Goal: Task Accomplishment & Management: Use online tool/utility

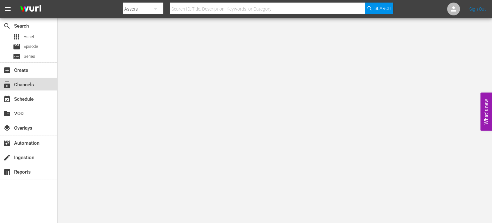
click at [21, 89] on div "subscriptions Channels" at bounding box center [28, 83] width 57 height 13
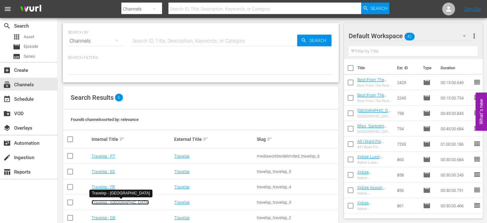
click at [103, 202] on link "Travelxp - [GEOGRAPHIC_DATA]" at bounding box center [120, 201] width 57 height 5
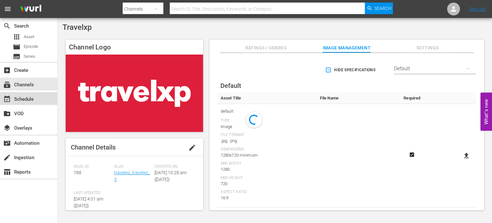
click at [36, 96] on div "event_available Schedule" at bounding box center [28, 98] width 57 height 13
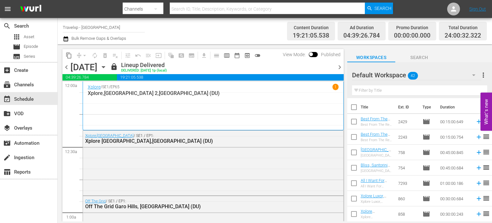
click at [339, 66] on span "chevron_right" at bounding box center [340, 67] width 8 height 8
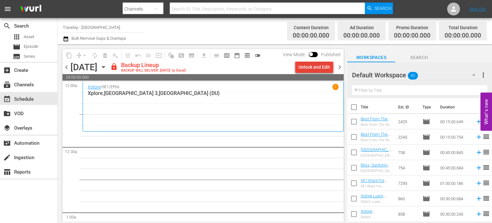
click at [311, 66] on div "Unlock and Edit" at bounding box center [313, 67] width 31 height 12
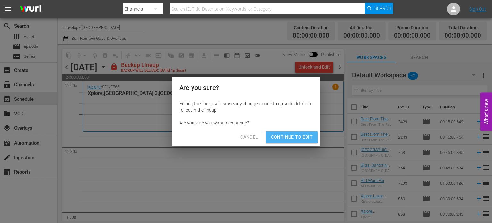
click at [279, 133] on span "Continue to Edit" at bounding box center [292, 137] width 42 height 8
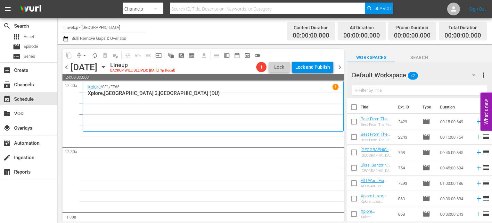
click at [407, 90] on input "text" at bounding box center [419, 90] width 135 height 10
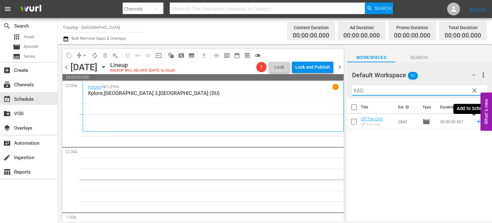
type input "KAD"
click at [475, 121] on icon at bounding box center [478, 121] width 7 height 7
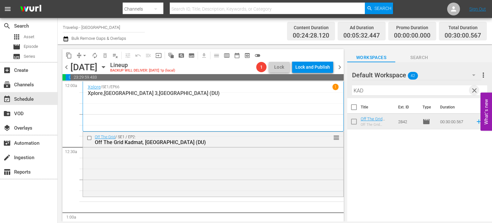
click at [473, 91] on span "clear" at bounding box center [474, 90] width 8 height 8
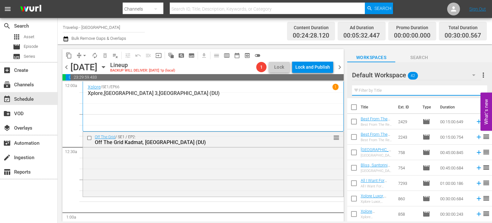
click at [473, 91] on input "text" at bounding box center [419, 90] width 135 height 10
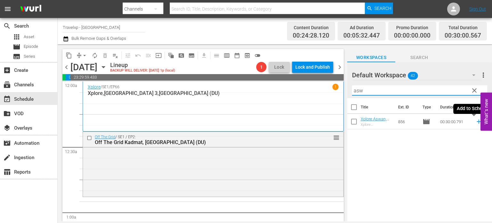
type input "asw"
click at [475, 122] on icon at bounding box center [478, 121] width 7 height 7
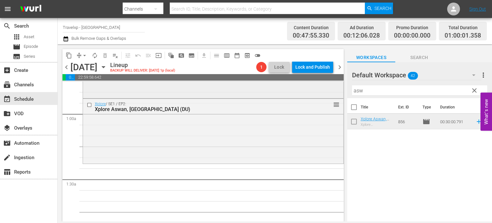
scroll to position [99, 0]
click at [478, 92] on span "clear" at bounding box center [474, 90] width 8 height 8
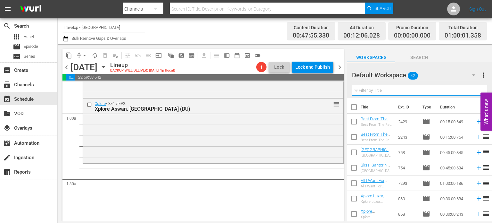
click at [478, 92] on input "text" at bounding box center [419, 90] width 135 height 10
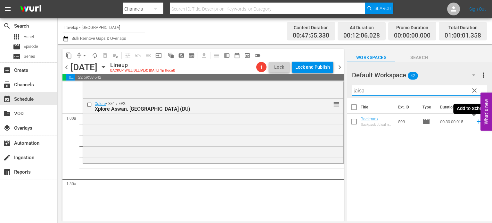
type input "jaisa"
click at [475, 121] on icon at bounding box center [478, 121] width 7 height 7
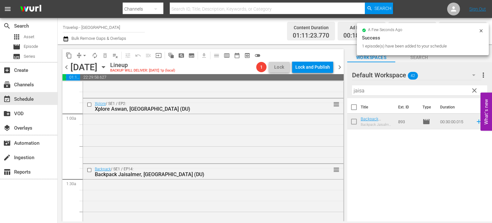
click at [475, 90] on span "clear" at bounding box center [474, 90] width 8 height 8
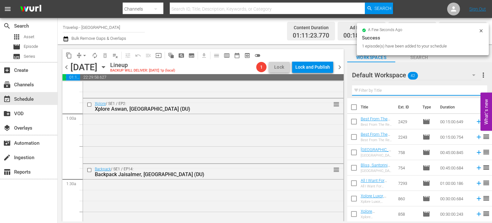
click at [475, 90] on input "text" at bounding box center [419, 90] width 135 height 10
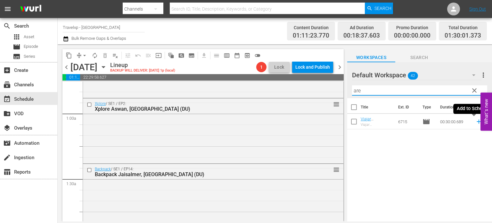
type input "are"
click at [476, 121] on icon at bounding box center [478, 121] width 4 height 4
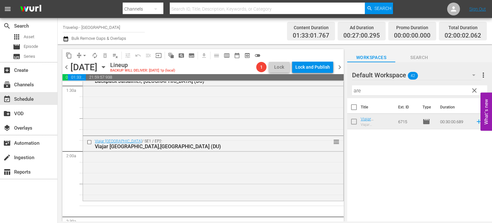
scroll to position [215, 0]
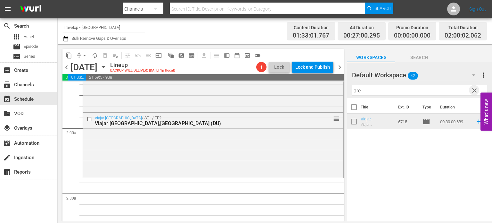
click at [474, 89] on span "clear" at bounding box center [474, 90] width 8 height 8
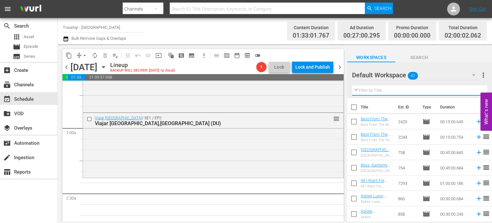
click at [474, 89] on input "text" at bounding box center [419, 90] width 135 height 10
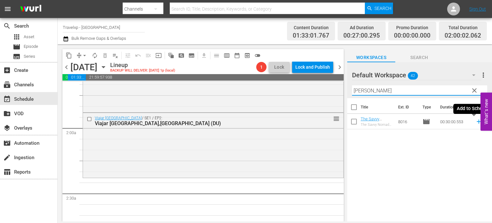
type input "[PERSON_NAME]"
click at [475, 124] on icon at bounding box center [478, 121] width 7 height 7
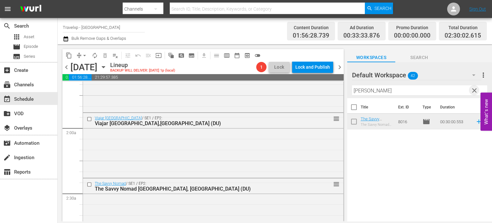
click at [475, 93] on span "clear" at bounding box center [474, 90] width 8 height 8
click at [475, 93] on input "text" at bounding box center [419, 90] width 135 height 10
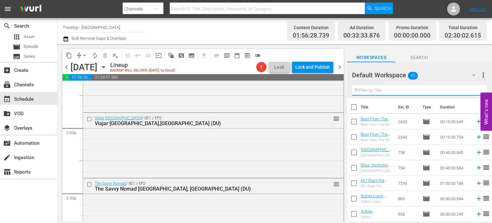
click at [475, 93] on input "text" at bounding box center [419, 90] width 135 height 10
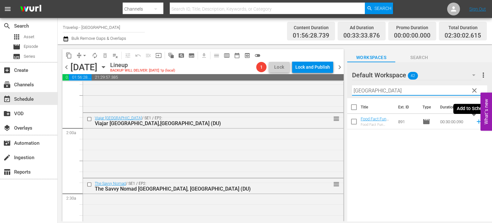
type input "[GEOGRAPHIC_DATA]"
click at [475, 122] on icon at bounding box center [478, 121] width 7 height 7
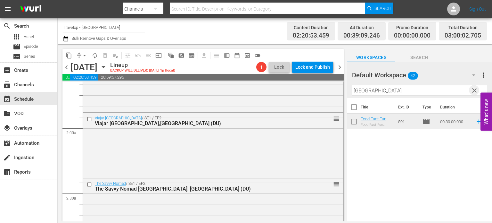
click at [473, 91] on span "clear" at bounding box center [474, 90] width 8 height 8
click at [473, 91] on input "text" at bounding box center [419, 90] width 135 height 10
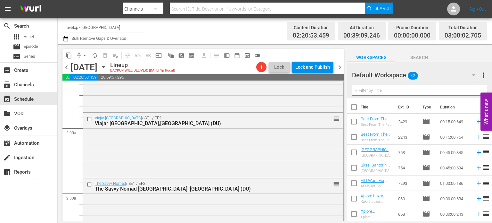
click at [473, 91] on input "text" at bounding box center [419, 90] width 135 height 10
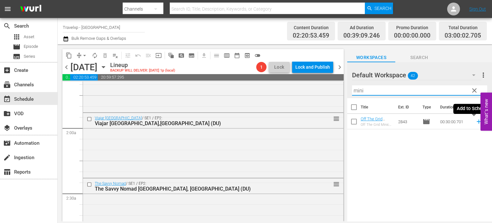
type input "mini"
click at [475, 125] on icon at bounding box center [478, 121] width 7 height 7
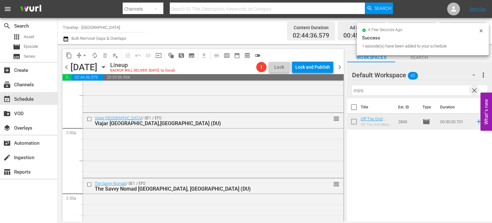
click at [475, 87] on span "clear" at bounding box center [474, 90] width 8 height 8
click at [475, 87] on input "text" at bounding box center [419, 90] width 135 height 10
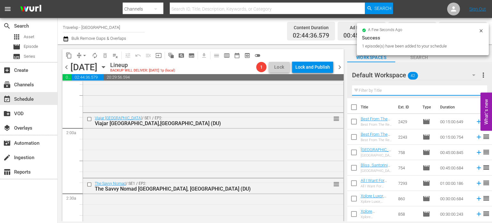
click at [475, 87] on input "text" at bounding box center [419, 90] width 135 height 10
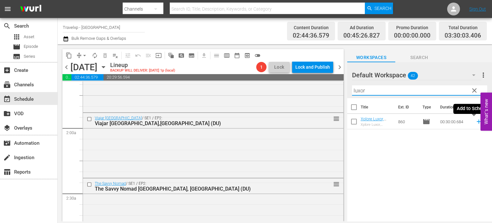
type input "luxor"
click at [475, 123] on icon at bounding box center [478, 121] width 7 height 7
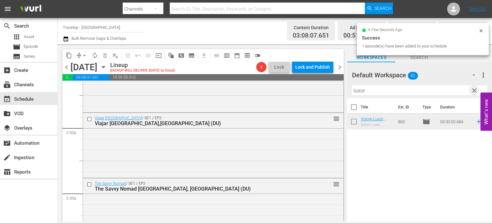
click at [471, 87] on span "clear" at bounding box center [474, 90] width 8 height 8
click at [471, 87] on input "text" at bounding box center [419, 90] width 135 height 10
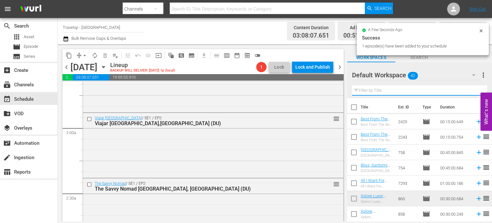
click at [471, 87] on input "text" at bounding box center [419, 90] width 135 height 10
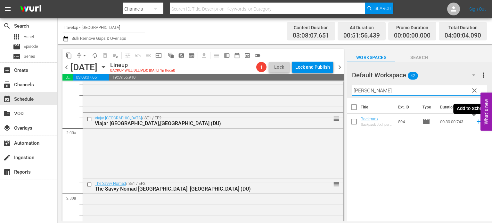
type input "[PERSON_NAME]"
click at [475, 123] on icon at bounding box center [478, 121] width 7 height 7
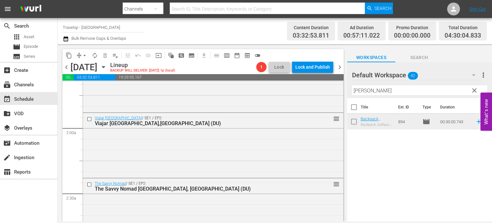
click at [472, 90] on span "clear" at bounding box center [474, 90] width 8 height 8
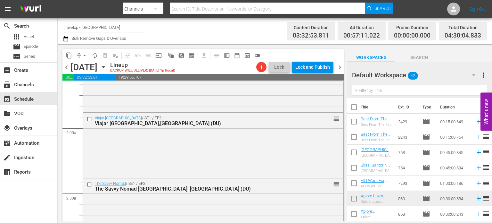
click at [472, 90] on input "text" at bounding box center [419, 90] width 135 height 10
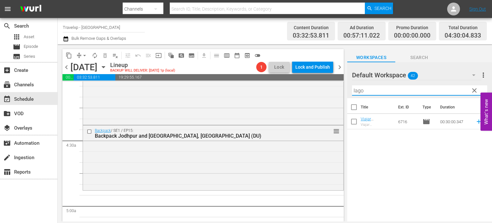
scroll to position [538, 0]
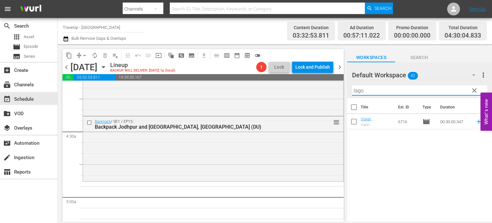
type input "lago"
click at [476, 121] on icon at bounding box center [478, 121] width 7 height 7
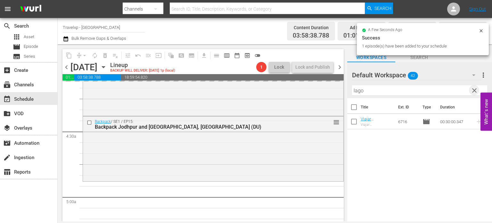
click at [473, 91] on span "clear" at bounding box center [474, 90] width 8 height 8
click at [473, 91] on input "text" at bounding box center [419, 90] width 135 height 10
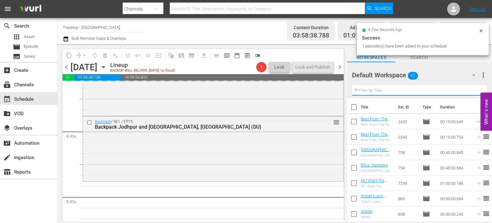
click at [473, 91] on input "text" at bounding box center [419, 90] width 135 height 10
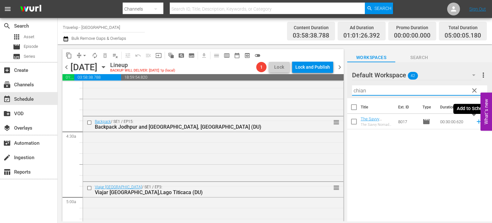
type input "chian"
click at [475, 121] on icon at bounding box center [478, 121] width 7 height 7
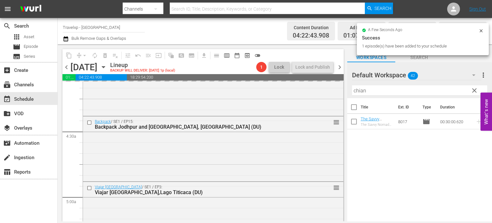
click at [473, 92] on span "clear" at bounding box center [474, 90] width 8 height 8
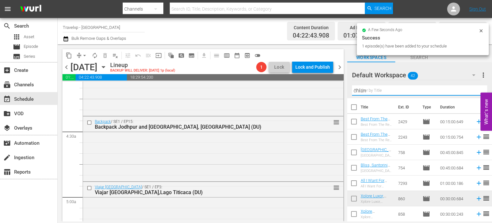
click at [473, 92] on input "chian" at bounding box center [419, 90] width 135 height 10
click at [473, 92] on input "text" at bounding box center [419, 90] width 135 height 10
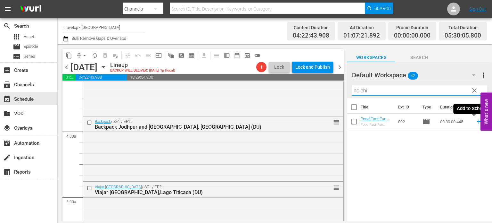
type input "ho chi"
click at [475, 122] on icon at bounding box center [478, 121] width 7 height 7
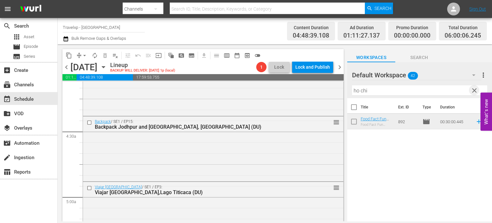
click at [474, 93] on span "clear" at bounding box center [474, 90] width 8 height 8
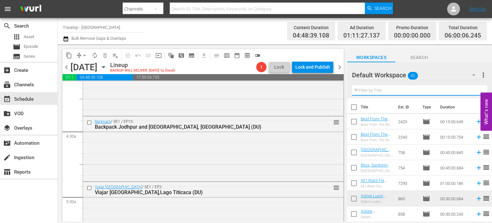
click at [474, 93] on input "text" at bounding box center [419, 90] width 135 height 10
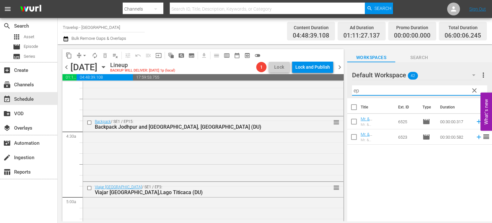
type input "e"
type input "maha"
click at [475, 136] on icon at bounding box center [478, 136] width 7 height 7
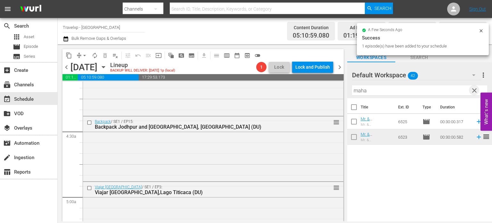
click at [473, 91] on span "clear" at bounding box center [474, 90] width 8 height 8
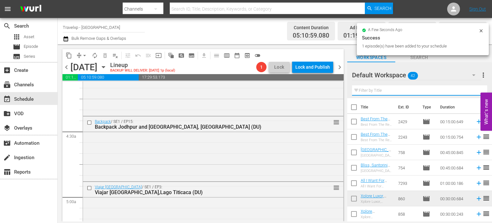
click at [473, 91] on input "text" at bounding box center [419, 90] width 135 height 10
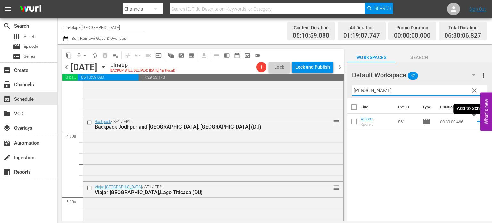
type input "[PERSON_NAME]"
click at [475, 123] on icon at bounding box center [478, 121] width 7 height 7
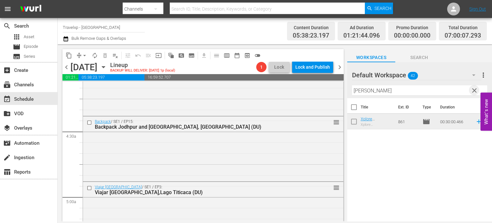
click at [472, 89] on span "clear" at bounding box center [474, 90] width 8 height 8
click at [472, 89] on input "text" at bounding box center [419, 90] width 135 height 10
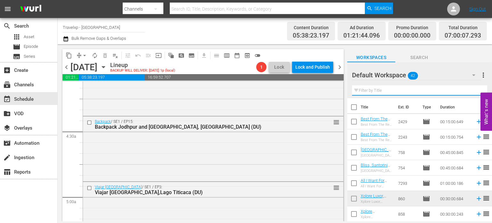
click at [472, 89] on input "text" at bounding box center [419, 90] width 135 height 10
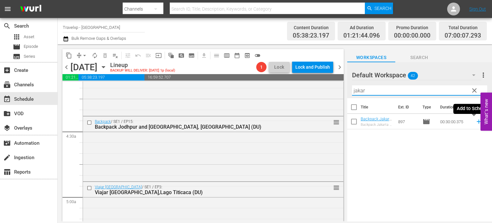
type input "jakar"
click at [475, 122] on icon at bounding box center [478, 121] width 7 height 7
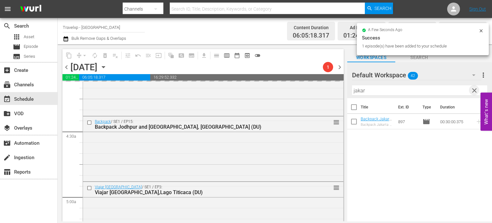
click at [474, 93] on span "clear" at bounding box center [474, 90] width 8 height 8
click at [474, 93] on input "text" at bounding box center [419, 90] width 135 height 10
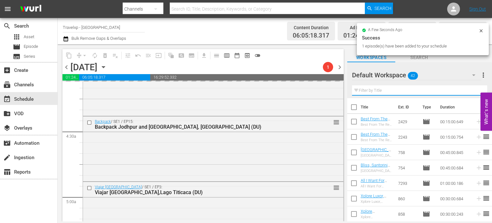
click at [474, 93] on input "text" at bounding box center [419, 90] width 135 height 10
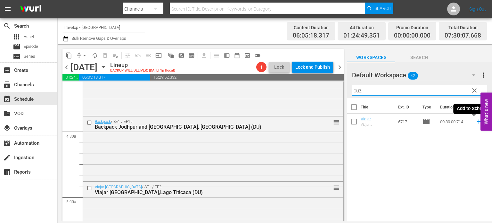
type input "cuz"
click at [475, 124] on icon at bounding box center [478, 121] width 7 height 7
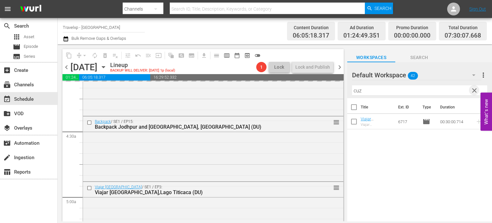
click at [476, 93] on span "clear" at bounding box center [474, 90] width 8 height 8
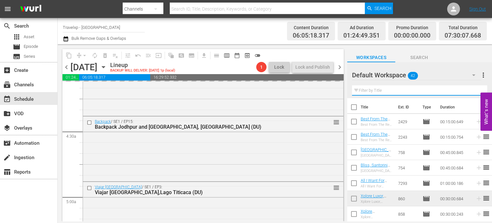
click at [476, 93] on input "text" at bounding box center [419, 90] width 135 height 10
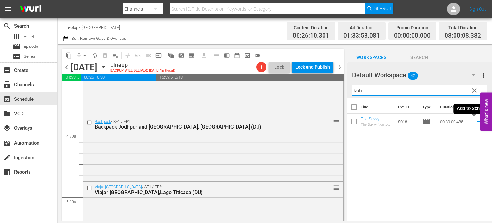
type input "koh"
click at [475, 122] on icon at bounding box center [478, 121] width 7 height 7
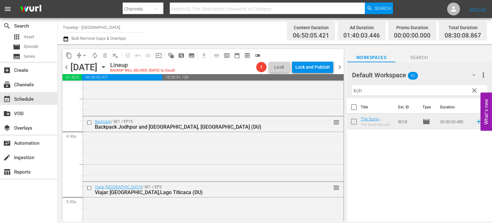
click at [476, 89] on span "clear" at bounding box center [474, 90] width 8 height 8
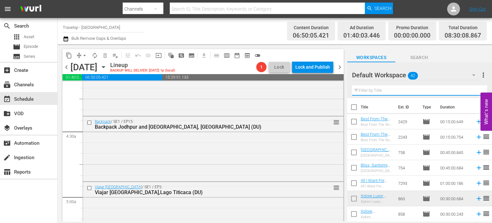
click at [476, 89] on input "text" at bounding box center [419, 90] width 135 height 10
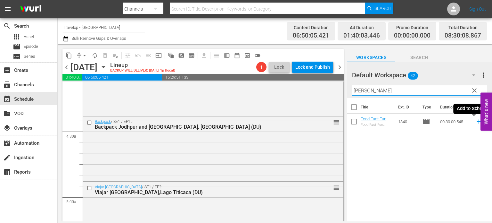
type input "[PERSON_NAME]"
click at [476, 121] on icon at bounding box center [478, 121] width 4 height 4
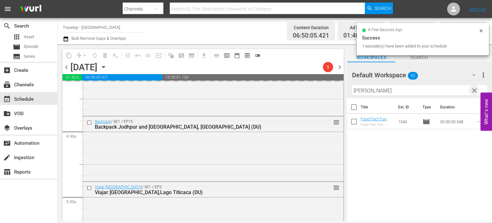
click at [476, 88] on span "clear" at bounding box center [474, 90] width 8 height 8
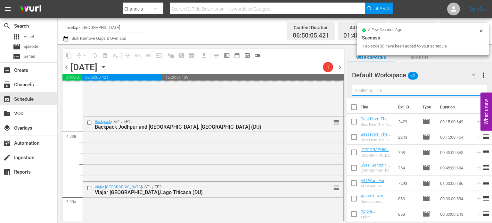
click at [476, 88] on input "text" at bounding box center [419, 90] width 135 height 10
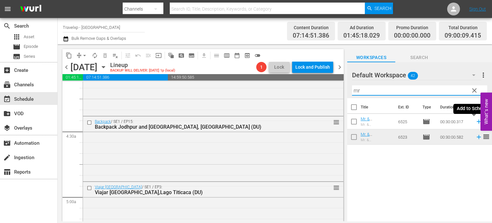
type input "mr"
click at [475, 122] on icon at bounding box center [478, 121] width 7 height 7
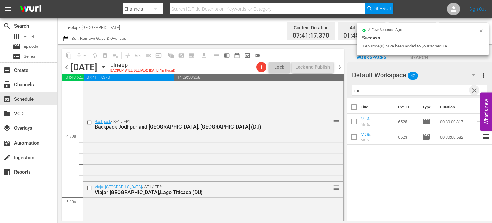
click at [475, 89] on span "clear" at bounding box center [474, 90] width 8 height 8
click at [475, 89] on input "text" at bounding box center [419, 90] width 135 height 10
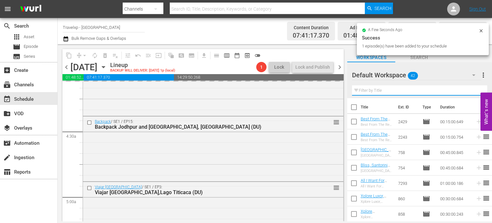
click at [475, 89] on input "text" at bounding box center [419, 90] width 135 height 10
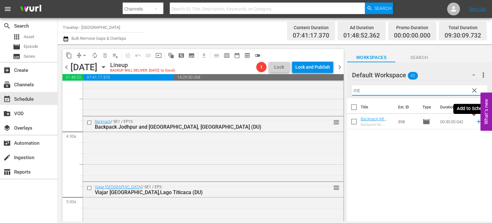
type input "mt"
click at [475, 122] on icon at bounding box center [478, 121] width 7 height 7
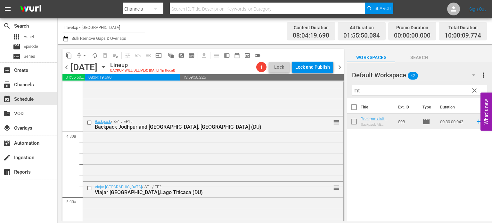
click at [394, 151] on div "Title Ext. ID Type Duration Backpack Mt. Bromo & Komodo National Par, [GEOGRAPH…" at bounding box center [419, 160] width 145 height 124
click at [476, 92] on span "clear" at bounding box center [474, 90] width 8 height 8
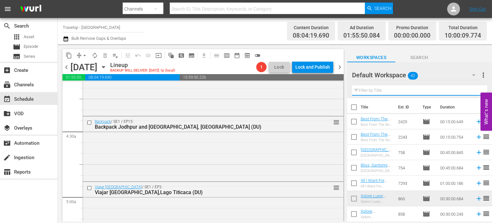
click at [389, 93] on input "text" at bounding box center [419, 90] width 135 height 10
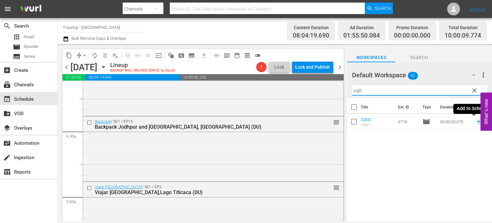
type input "vall"
click at [475, 123] on icon at bounding box center [478, 121] width 7 height 7
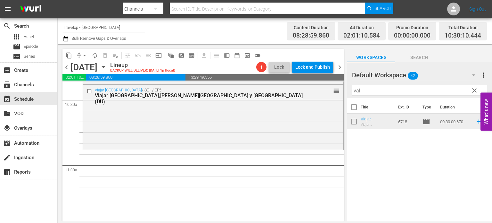
scroll to position [1351, 0]
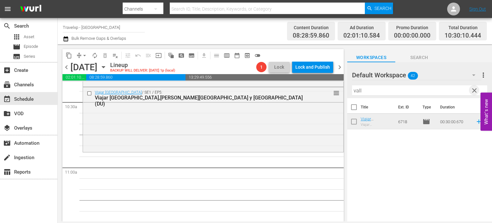
click at [473, 90] on span "clear" at bounding box center [474, 90] width 8 height 8
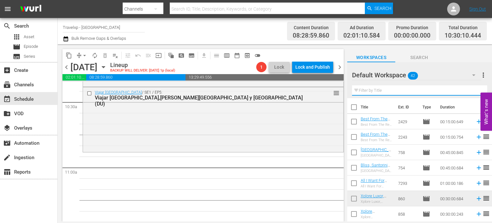
click at [473, 90] on input "text" at bounding box center [419, 90] width 135 height 10
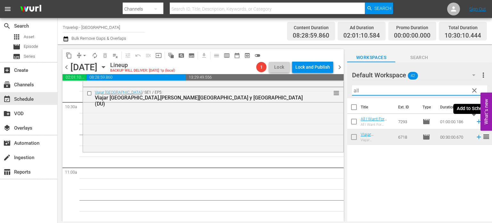
type input "all"
click at [475, 119] on icon at bounding box center [478, 121] width 7 height 7
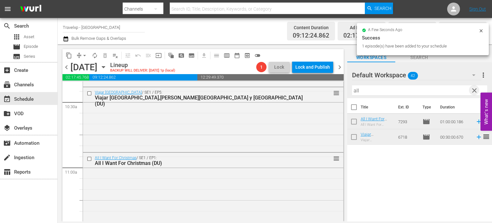
click at [475, 91] on span "clear" at bounding box center [474, 90] width 8 height 8
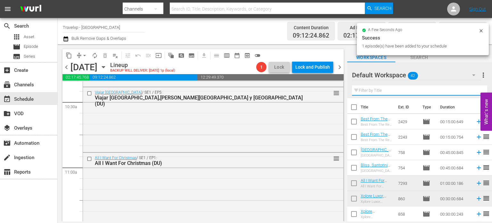
click at [475, 91] on input "text" at bounding box center [419, 90] width 135 height 10
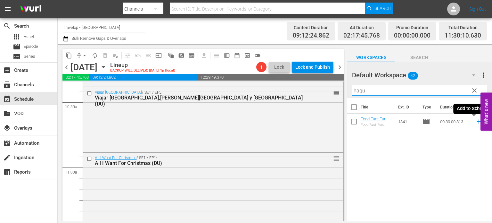
type input "hagu"
click at [476, 121] on icon at bounding box center [478, 121] width 4 height 4
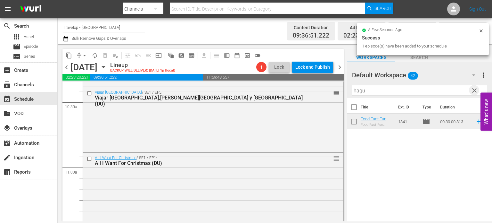
click at [476, 93] on span "clear" at bounding box center [474, 90] width 8 height 8
click at [476, 93] on input "text" at bounding box center [419, 90] width 135 height 10
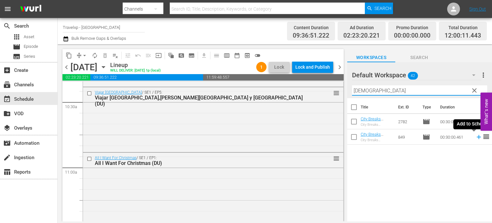
type input "[DEMOGRAPHIC_DATA]"
click at [475, 139] on icon at bounding box center [478, 136] width 7 height 7
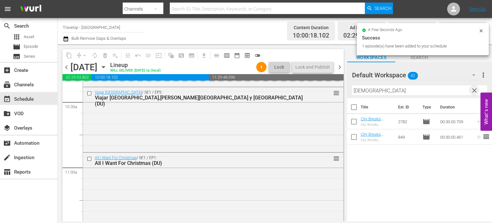
click at [475, 88] on span "clear" at bounding box center [474, 90] width 8 height 8
click at [475, 88] on input "[DEMOGRAPHIC_DATA]" at bounding box center [419, 90] width 135 height 10
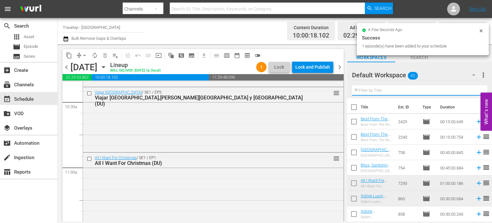
click at [475, 88] on input "text" at bounding box center [419, 90] width 135 height 10
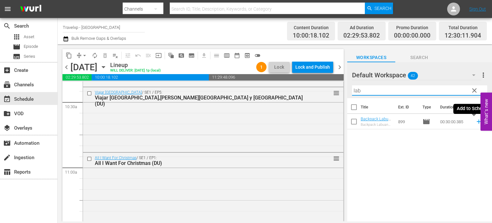
type input "lab"
click at [475, 120] on icon at bounding box center [478, 121] width 7 height 7
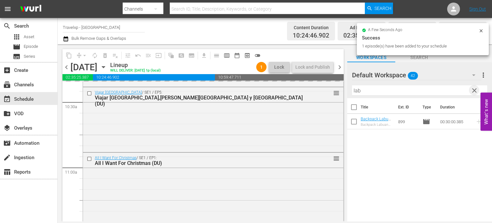
click at [476, 90] on span "clear" at bounding box center [474, 90] width 8 height 8
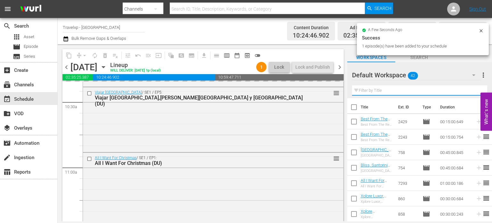
click at [476, 90] on input "text" at bounding box center [419, 90] width 135 height 10
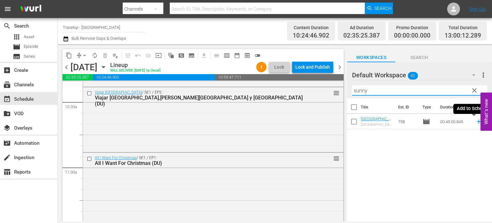
type input "sunny"
click at [476, 121] on icon at bounding box center [478, 121] width 4 height 4
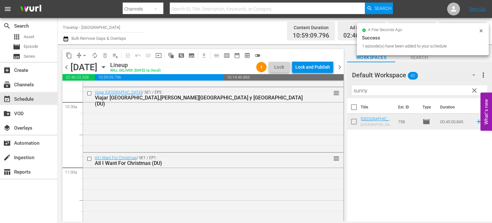
click at [474, 91] on span "clear" at bounding box center [474, 90] width 8 height 8
click at [474, 91] on input "sunny" at bounding box center [419, 90] width 135 height 10
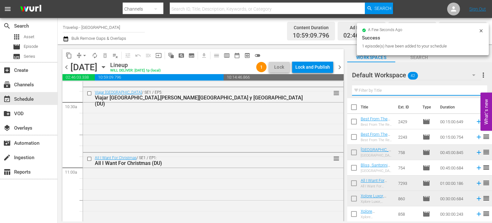
click at [474, 91] on input "text" at bounding box center [419, 90] width 135 height 10
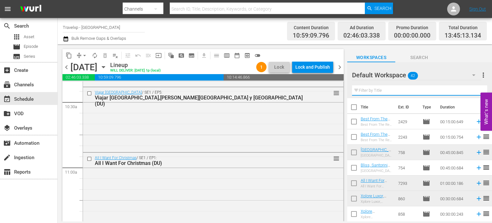
click at [474, 91] on input "text" at bounding box center [419, 90] width 135 height 10
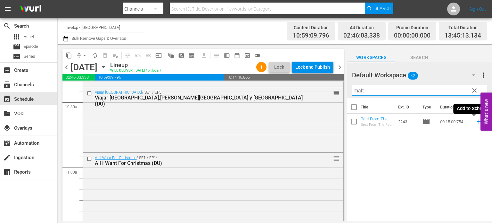
type input "malt"
click at [475, 121] on icon at bounding box center [478, 121] width 7 height 7
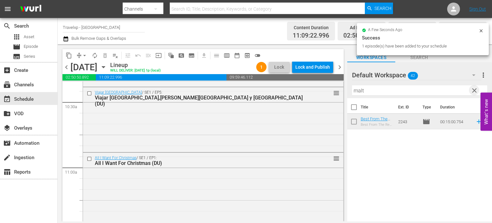
click at [475, 89] on span "clear" at bounding box center [474, 90] width 8 height 8
click at [475, 89] on input "malt" at bounding box center [419, 90] width 135 height 10
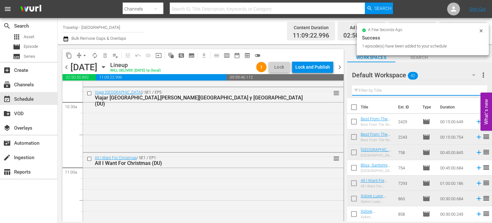
click at [475, 89] on input "text" at bounding box center [419, 90] width 135 height 10
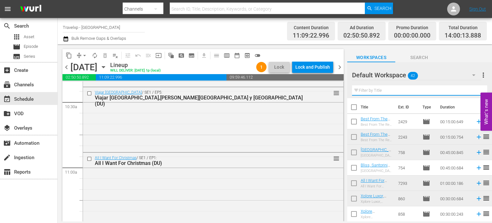
click at [475, 89] on input "text" at bounding box center [419, 90] width 135 height 10
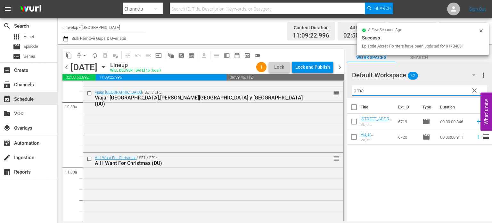
type input "ama"
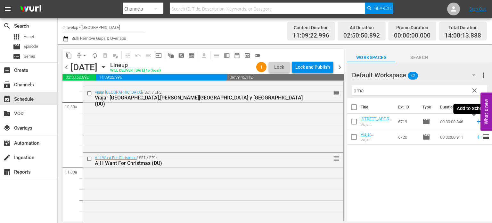
click at [475, 122] on icon at bounding box center [478, 121] width 7 height 7
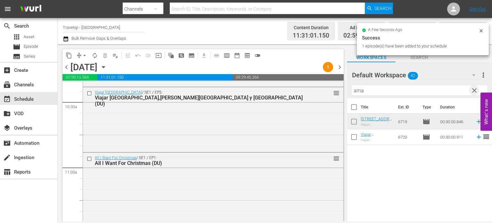
click at [475, 91] on span "clear" at bounding box center [474, 90] width 8 height 8
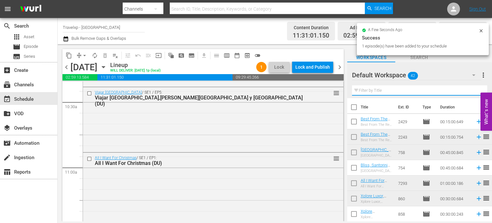
click at [475, 91] on input "text" at bounding box center [419, 90] width 135 height 10
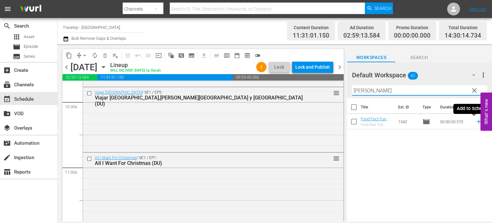
type input "[PERSON_NAME]"
click at [475, 122] on icon at bounding box center [478, 121] width 7 height 7
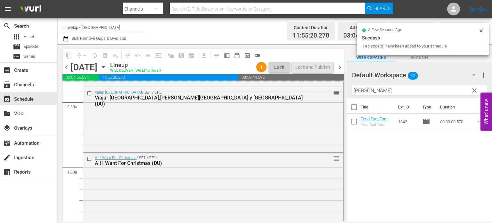
click at [474, 90] on span "clear" at bounding box center [474, 90] width 8 height 8
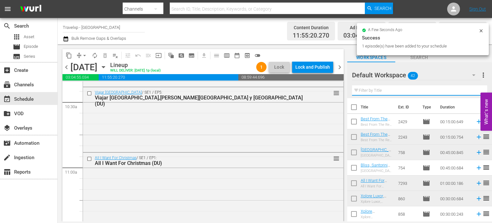
click at [474, 90] on input "text" at bounding box center [419, 90] width 135 height 10
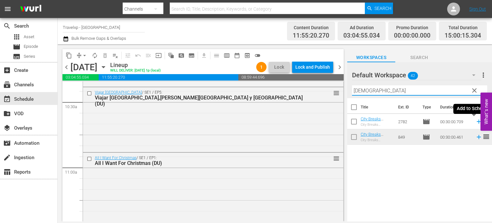
type input "[DEMOGRAPHIC_DATA]"
click at [475, 120] on icon at bounding box center [478, 121] width 7 height 7
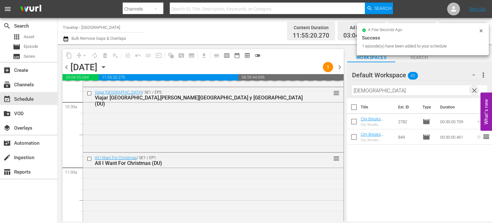
click at [475, 92] on span "clear" at bounding box center [474, 90] width 8 height 8
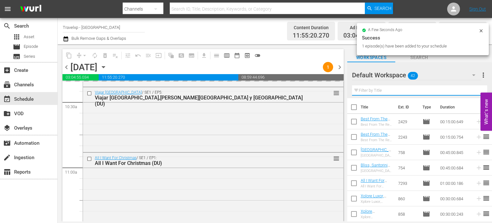
click at [475, 92] on input "text" at bounding box center [419, 90] width 135 height 10
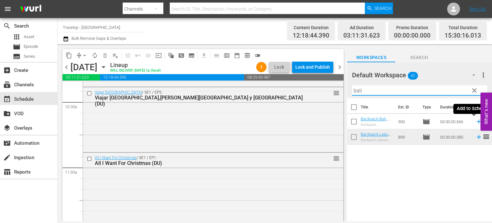
type input "bali"
click at [475, 120] on icon at bounding box center [478, 121] width 7 height 7
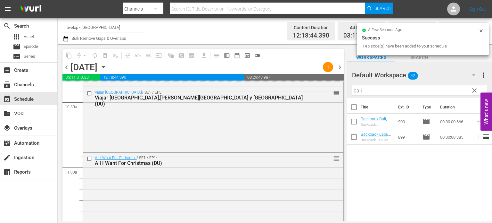
click at [473, 87] on span "clear" at bounding box center [474, 90] width 8 height 8
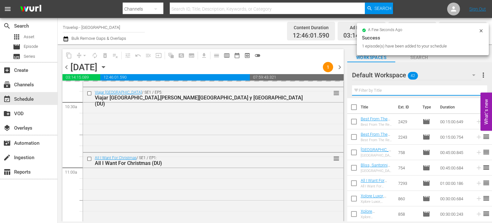
click at [473, 87] on input "text" at bounding box center [419, 90] width 135 height 10
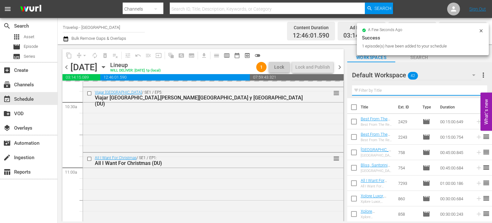
click at [473, 87] on input "text" at bounding box center [419, 90] width 135 height 10
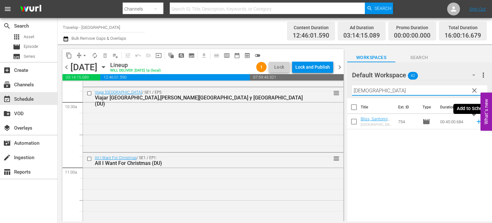
type input "[DEMOGRAPHIC_DATA]"
click at [475, 123] on icon at bounding box center [478, 121] width 7 height 7
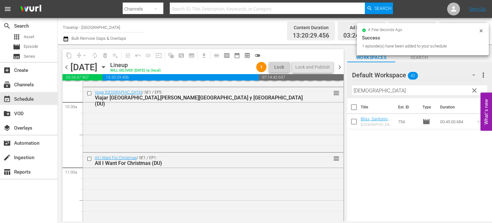
click at [474, 88] on span "clear" at bounding box center [474, 90] width 8 height 8
click at [474, 88] on input "[DEMOGRAPHIC_DATA]" at bounding box center [419, 90] width 135 height 10
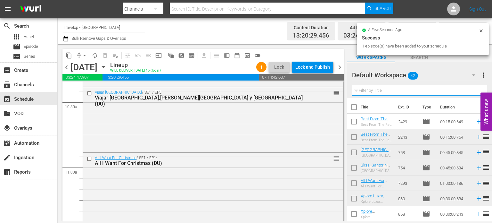
click at [474, 88] on input "text" at bounding box center [419, 90] width 135 height 10
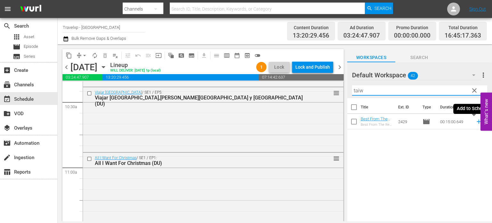
type input "taiw"
click at [475, 122] on icon at bounding box center [478, 121] width 7 height 7
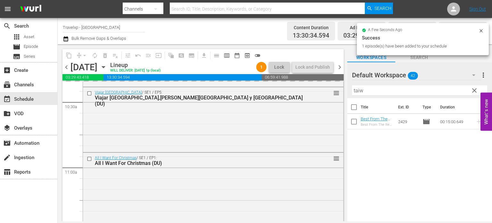
click at [474, 90] on span "clear" at bounding box center [474, 90] width 8 height 8
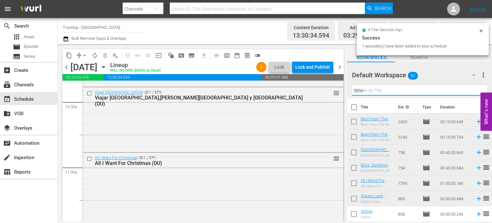
click at [474, 90] on input "taiw" at bounding box center [419, 90] width 135 height 10
click at [474, 90] on input "text" at bounding box center [419, 90] width 135 height 10
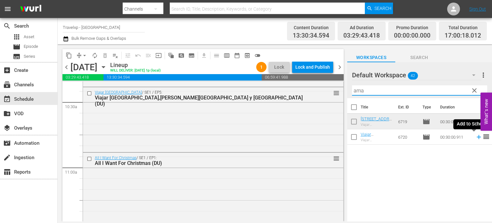
type input "ama"
click at [475, 136] on icon at bounding box center [478, 136] width 7 height 7
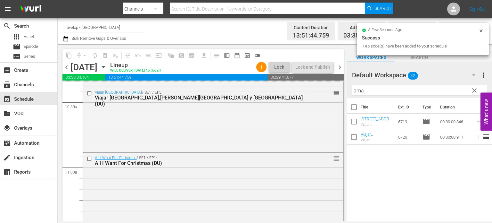
click at [474, 91] on span "clear" at bounding box center [474, 90] width 8 height 8
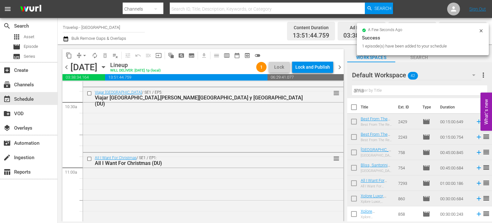
click at [474, 91] on input "ama" at bounding box center [419, 90] width 135 height 10
click at [474, 91] on input "text" at bounding box center [419, 90] width 135 height 10
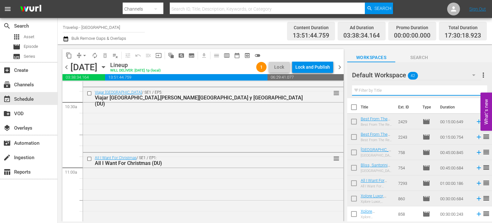
click at [474, 91] on input "text" at bounding box center [419, 90] width 135 height 10
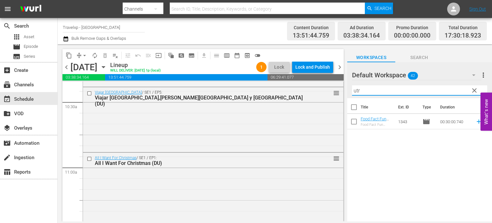
type input "utr"
click at [473, 124] on td at bounding box center [478, 121] width 10 height 15
click at [476, 121] on icon at bounding box center [478, 121] width 4 height 4
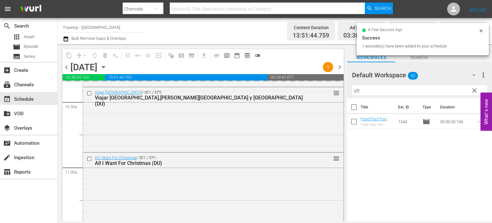
click at [477, 91] on span "clear" at bounding box center [474, 90] width 8 height 8
click at [477, 91] on input "utr" at bounding box center [419, 90] width 135 height 10
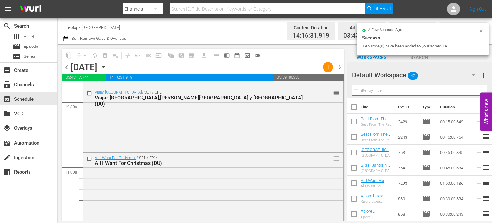
click at [477, 91] on input "text" at bounding box center [419, 90] width 135 height 10
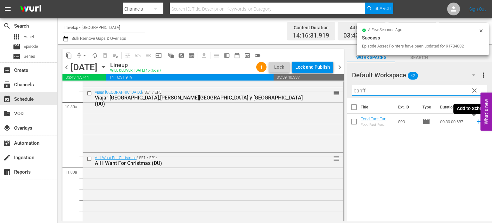
type input "banff"
click at [476, 121] on icon at bounding box center [478, 121] width 4 height 4
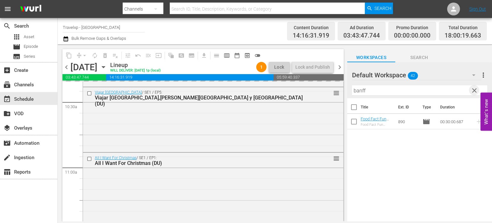
click at [475, 92] on span "clear" at bounding box center [474, 90] width 8 height 8
click at [475, 92] on input "banff" at bounding box center [419, 90] width 135 height 10
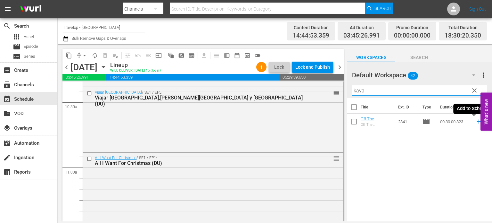
type input "kava"
click at [475, 122] on icon at bounding box center [478, 121] width 7 height 7
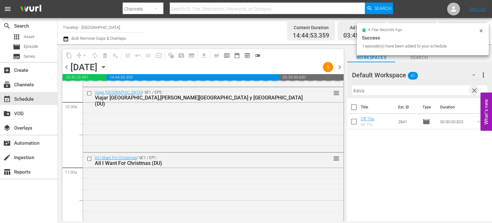
click at [474, 93] on span "clear" at bounding box center [474, 90] width 8 height 8
click at [474, 93] on input "kava" at bounding box center [419, 90] width 135 height 10
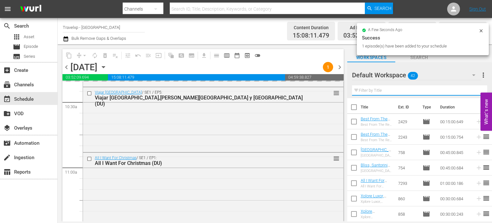
click at [474, 93] on input "text" at bounding box center [419, 90] width 135 height 10
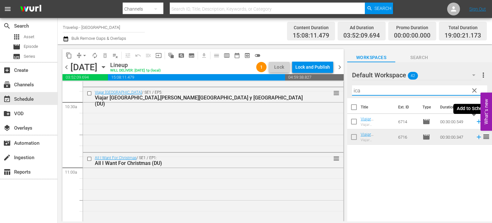
type input "ica"
click at [475, 119] on icon at bounding box center [478, 121] width 7 height 7
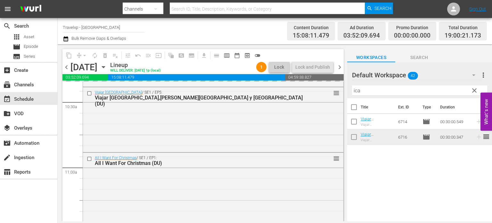
click at [476, 89] on span "clear" at bounding box center [474, 90] width 8 height 8
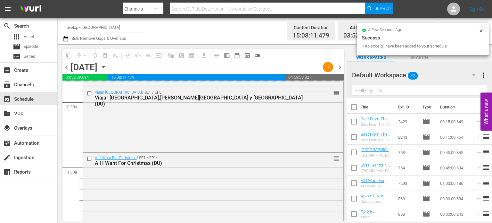
click at [476, 89] on input "text" at bounding box center [419, 90] width 135 height 10
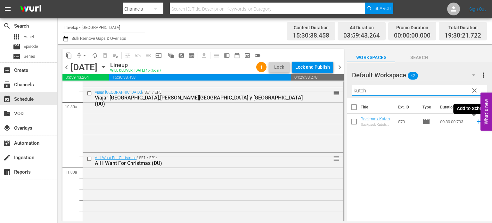
type input "kutch"
click at [475, 122] on icon at bounding box center [478, 121] width 7 height 7
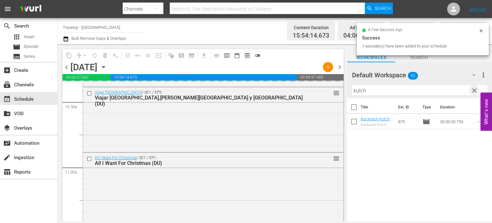
click at [472, 87] on span "clear" at bounding box center [474, 90] width 8 height 8
click at [472, 87] on input "text" at bounding box center [419, 90] width 135 height 10
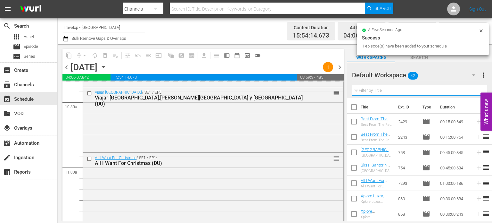
click at [472, 87] on input "text" at bounding box center [419, 90] width 135 height 10
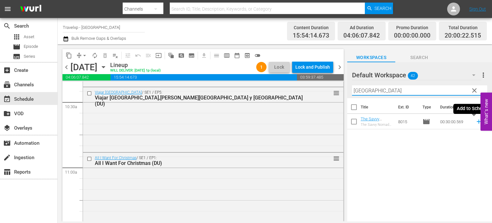
type input "[GEOGRAPHIC_DATA]"
click at [475, 122] on icon at bounding box center [478, 121] width 7 height 7
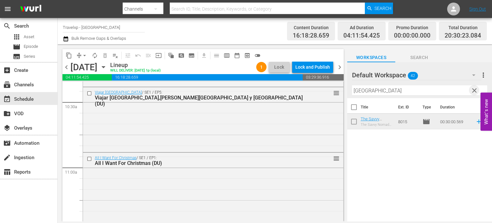
click at [474, 92] on span "clear" at bounding box center [474, 90] width 8 height 8
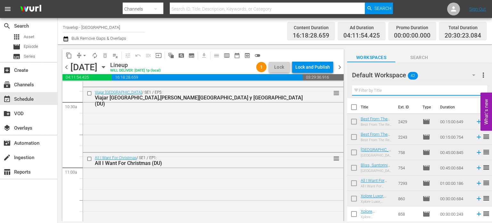
click at [474, 92] on input "text" at bounding box center [419, 90] width 135 height 10
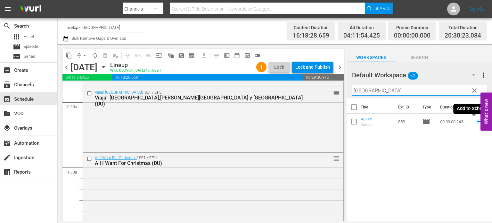
type input "[GEOGRAPHIC_DATA]"
click at [476, 121] on icon at bounding box center [478, 121] width 4 height 4
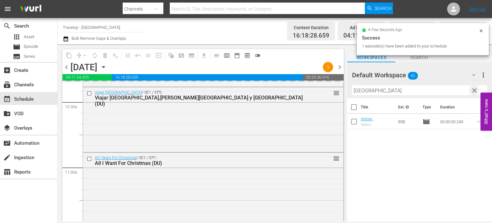
click at [474, 91] on span "clear" at bounding box center [474, 90] width 8 height 8
click at [474, 91] on input "[GEOGRAPHIC_DATA]" at bounding box center [419, 90] width 135 height 10
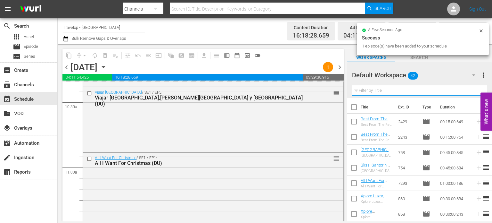
click at [474, 91] on input "text" at bounding box center [419, 90] width 135 height 10
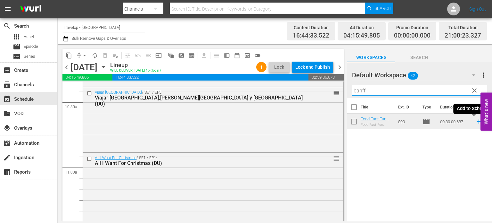
type input "banff"
click at [475, 120] on icon at bounding box center [478, 121] width 7 height 7
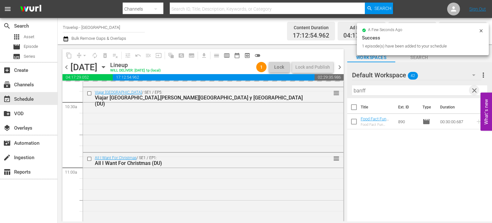
click at [475, 94] on span "clear" at bounding box center [474, 90] width 8 height 8
click at [475, 94] on input "banff" at bounding box center [419, 90] width 135 height 10
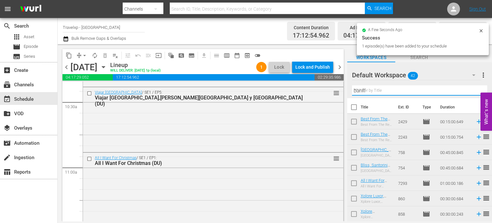
click at [475, 94] on input "banff" at bounding box center [419, 90] width 135 height 10
click at [475, 94] on input "text" at bounding box center [419, 90] width 135 height 10
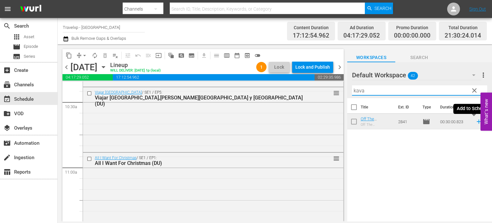
type input "kava"
click at [475, 121] on icon at bounding box center [478, 121] width 7 height 7
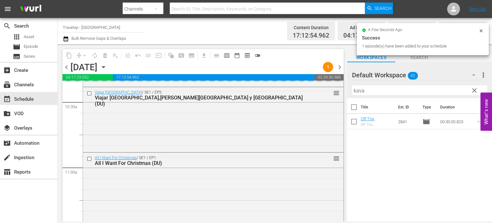
click at [471, 90] on span "clear" at bounding box center [474, 90] width 8 height 8
click at [471, 90] on input "kava" at bounding box center [419, 90] width 135 height 10
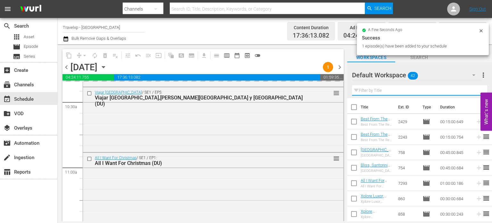
click at [471, 90] on input "text" at bounding box center [419, 90] width 135 height 10
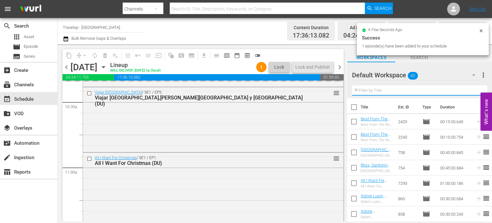
click at [471, 90] on input "text" at bounding box center [419, 90] width 135 height 10
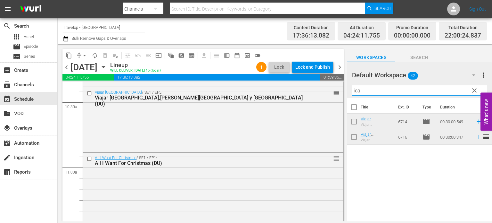
type input "ica"
click at [475, 123] on icon at bounding box center [478, 121] width 7 height 7
click at [475, 94] on button "clear" at bounding box center [474, 90] width 10 height 10
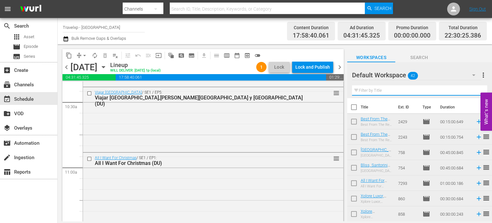
click at [475, 94] on input "text" at bounding box center [419, 90] width 135 height 10
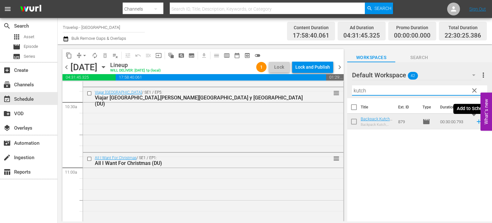
type input "kutch"
click at [475, 119] on icon at bounding box center [478, 121] width 7 height 7
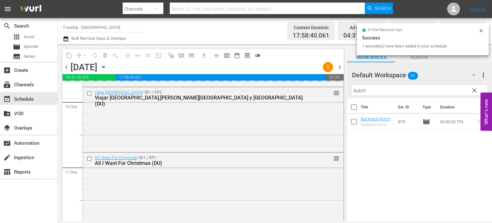
click at [474, 93] on span "clear" at bounding box center [474, 90] width 8 height 8
click at [474, 93] on input "kutch" at bounding box center [419, 90] width 135 height 10
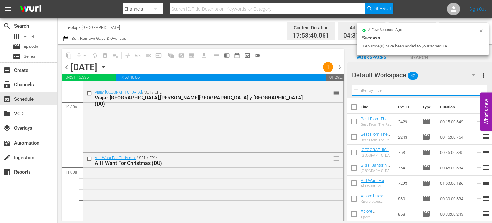
click at [474, 93] on input "text" at bounding box center [419, 90] width 135 height 10
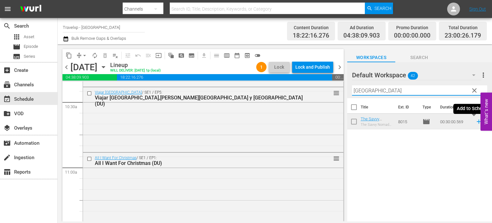
type input "[GEOGRAPHIC_DATA]"
click at [476, 121] on icon at bounding box center [478, 121] width 4 height 4
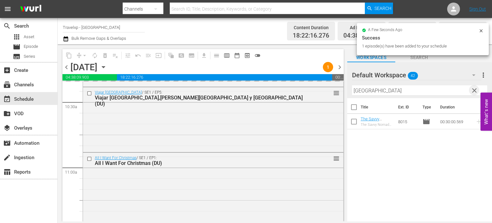
click at [474, 90] on span "clear" at bounding box center [474, 90] width 8 height 8
click at [474, 90] on input "[GEOGRAPHIC_DATA]" at bounding box center [419, 90] width 135 height 10
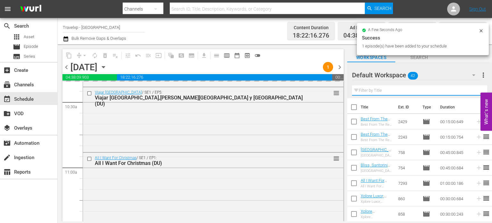
click at [474, 90] on input "text" at bounding box center [419, 90] width 135 height 10
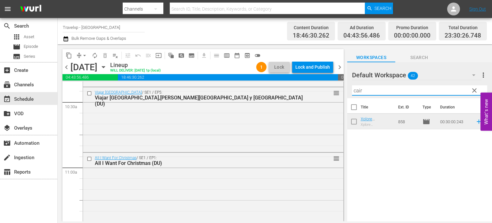
type input "[GEOGRAPHIC_DATA]"
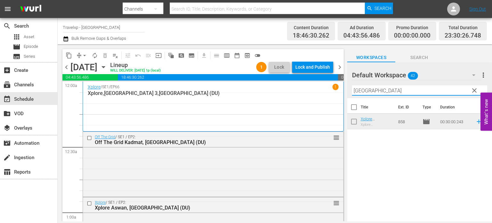
scroll to position [1351, 0]
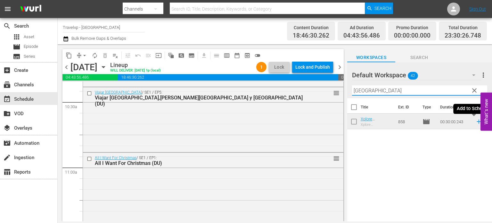
type input "[GEOGRAPHIC_DATA]"
click at [476, 121] on icon at bounding box center [478, 121] width 4 height 4
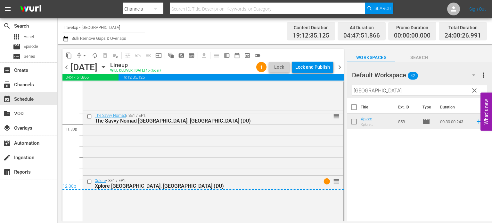
scroll to position [3046, 0]
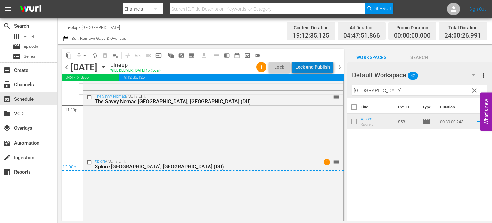
click at [318, 67] on div "Lock and Publish" at bounding box center [312, 67] width 35 height 12
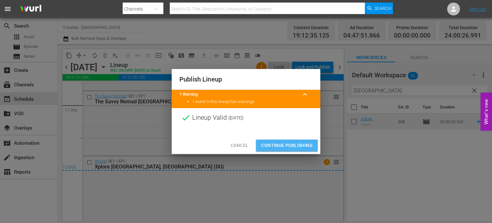
click at [296, 144] on span "Continue Publishing" at bounding box center [287, 145] width 52 height 8
